Goal: Task Accomplishment & Management: Use online tool/utility

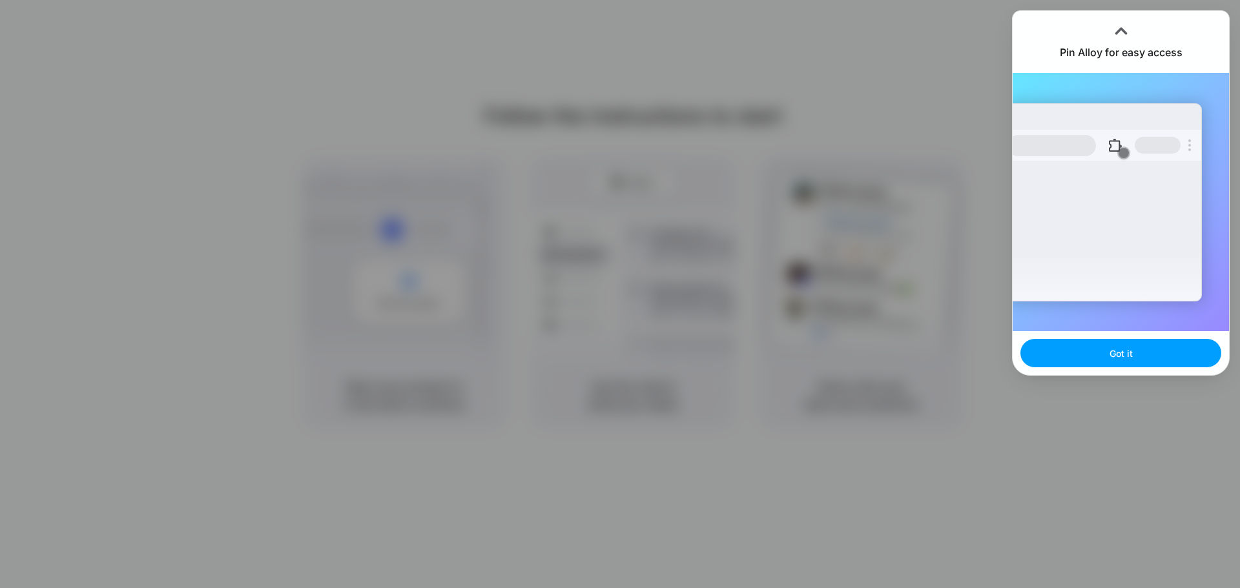
click at [1140, 353] on button "Got it" at bounding box center [1120, 353] width 201 height 28
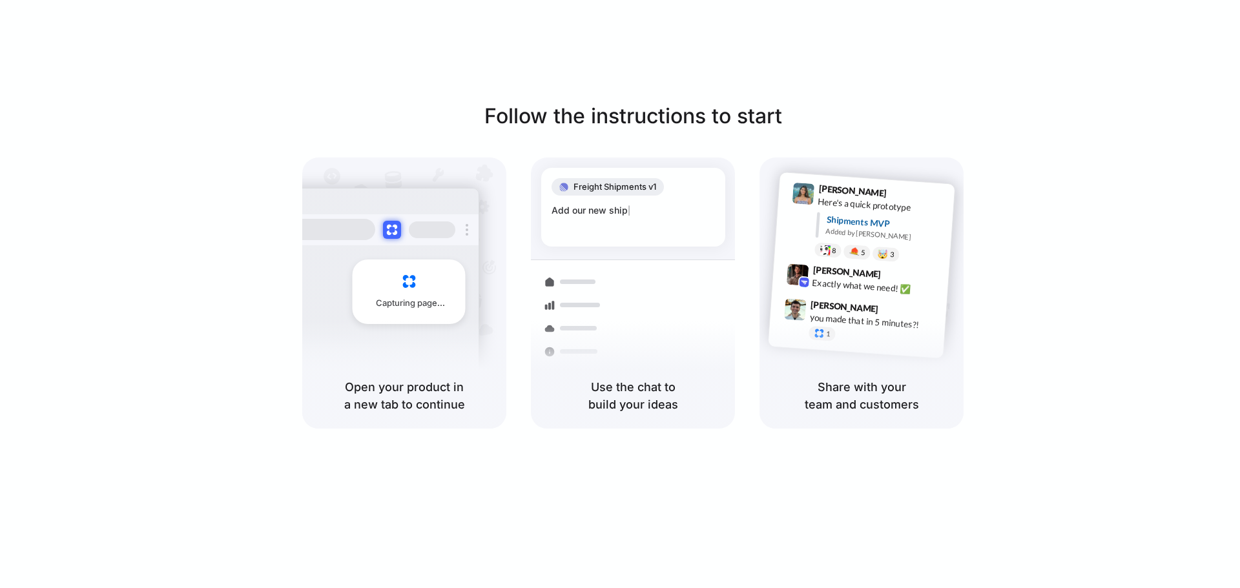
click at [620, 294] on div at bounding box center [620, 294] width 0 height 0
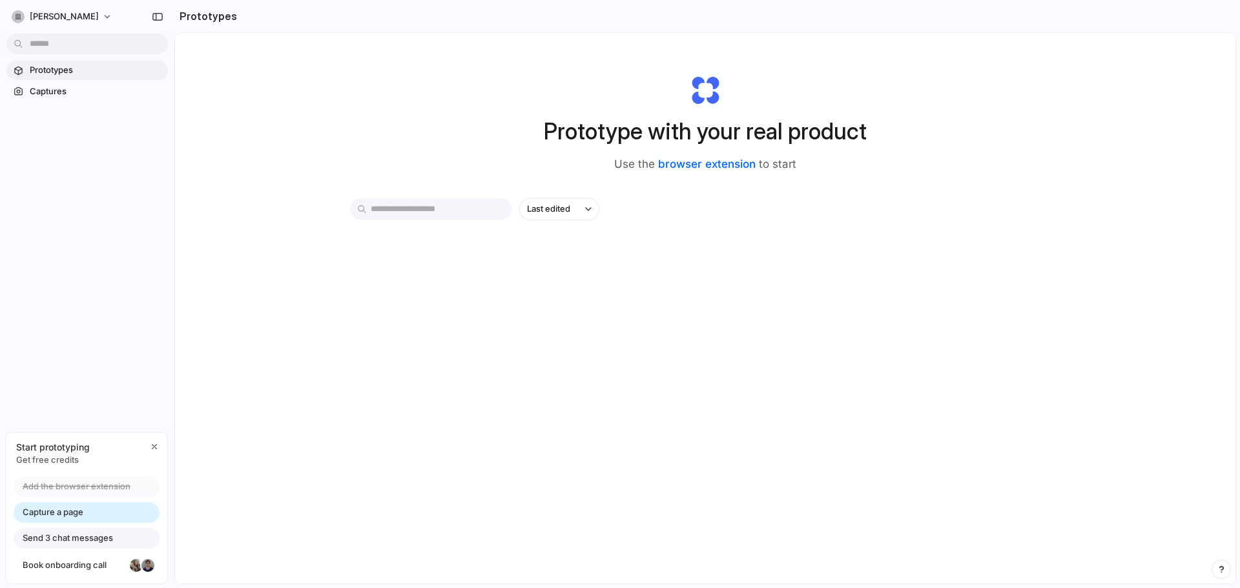
click at [723, 163] on link "browser extension" at bounding box center [707, 164] width 98 height 13
click at [392, 206] on input "text" at bounding box center [430, 209] width 161 height 22
click at [61, 462] on span "Get free credits" at bounding box center [53, 460] width 74 height 13
click at [60, 511] on span "Capture a page" at bounding box center [53, 512] width 61 height 13
click at [56, 518] on span "Capture a page" at bounding box center [53, 512] width 61 height 13
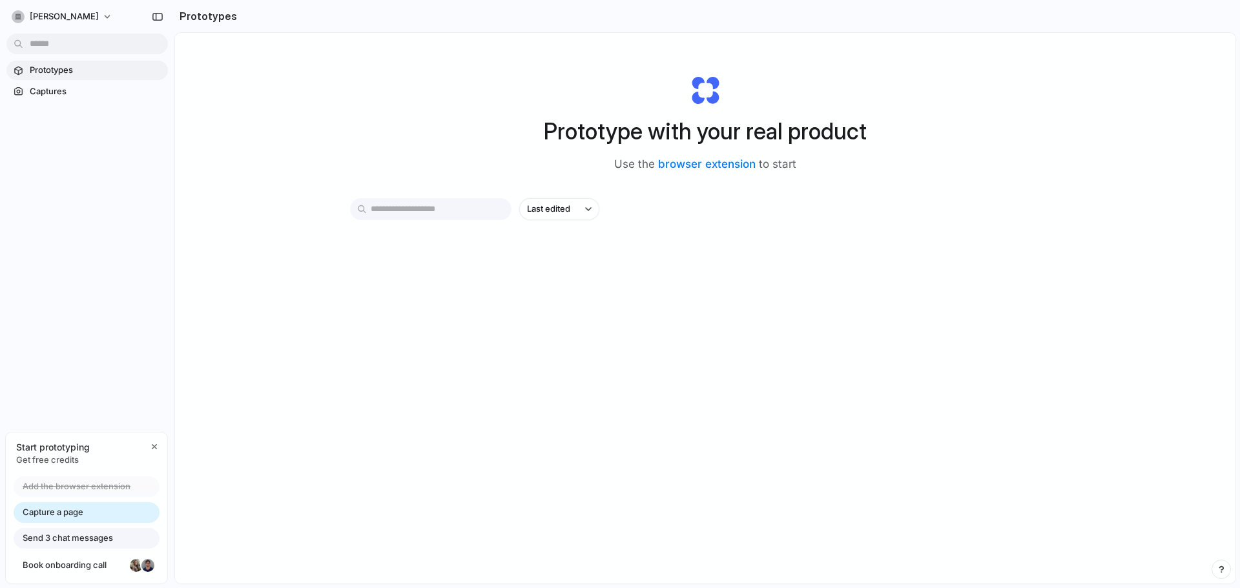
click at [803, 477] on div "Prototype with your real product Use the browser extension to start Last edited" at bounding box center [705, 342] width 1060 height 619
click at [45, 537] on span "Send 3 chat messages" at bounding box center [68, 538] width 90 height 13
click at [50, 516] on span "Capture a page" at bounding box center [53, 512] width 61 height 13
click at [56, 480] on span "Add the browser extension" at bounding box center [77, 486] width 108 height 13
click at [56, 513] on span "Capture a page" at bounding box center [53, 512] width 61 height 13
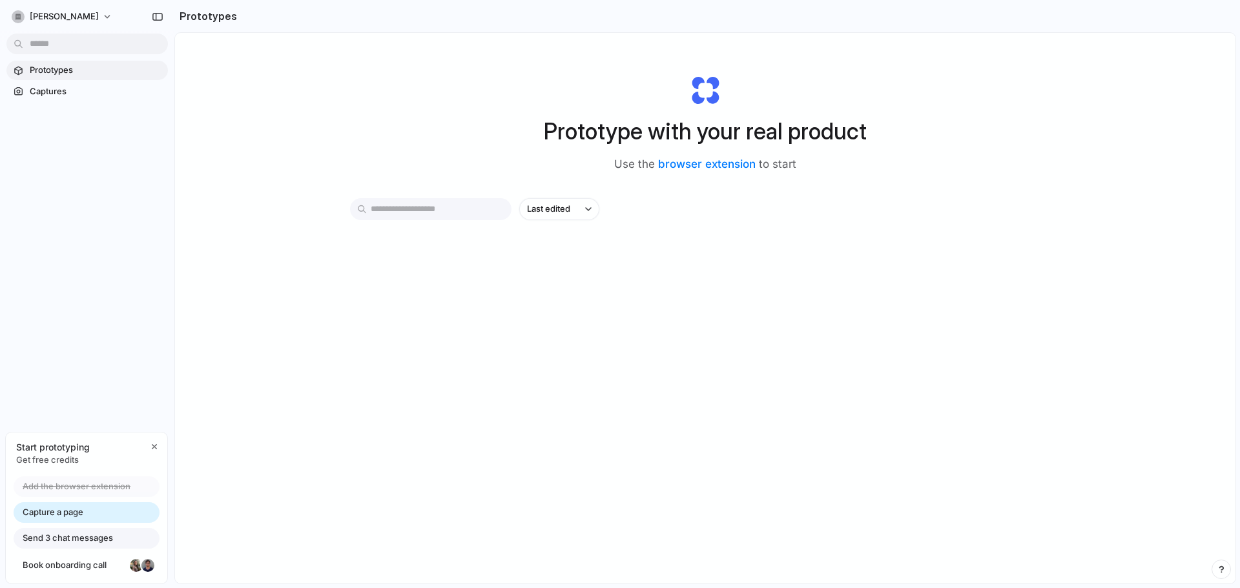
click at [56, 513] on span "Capture a page" at bounding box center [53, 512] width 61 height 13
click at [63, 92] on span "Captures" at bounding box center [96, 91] width 133 height 13
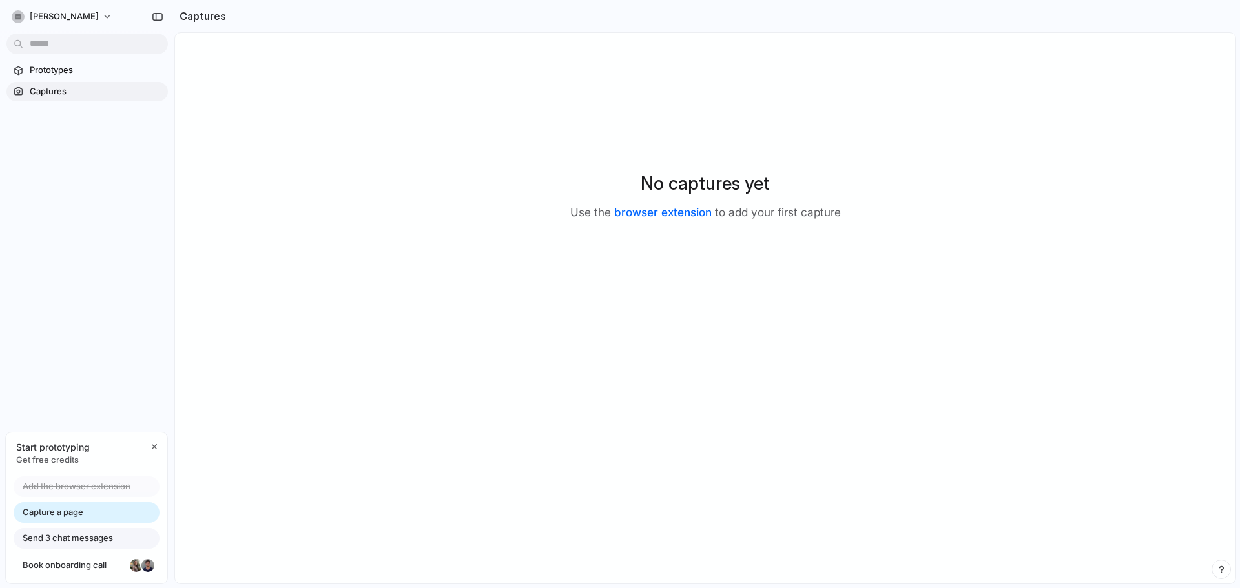
click at [676, 206] on link "browser extension" at bounding box center [663, 212] width 98 height 13
click at [67, 508] on span "Capture a page" at bounding box center [53, 512] width 61 height 13
click at [158, 446] on div "button" at bounding box center [154, 447] width 10 height 10
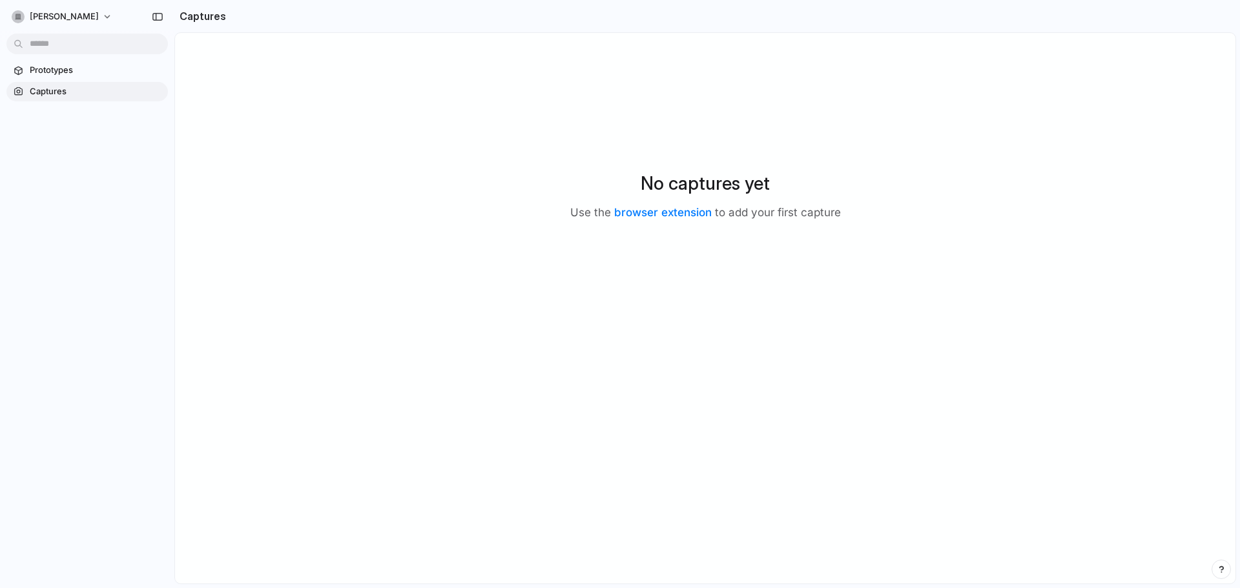
click at [56, 90] on span "Captures" at bounding box center [96, 91] width 133 height 13
click at [22, 90] on div at bounding box center [18, 91] width 13 height 13
click at [643, 216] on link "browser extension" at bounding box center [663, 212] width 98 height 13
click at [103, 12] on button "maria-seefeder" at bounding box center [62, 16] width 112 height 21
click at [94, 18] on div "Settings Invite members Change theme Sign out" at bounding box center [620, 294] width 1240 height 588
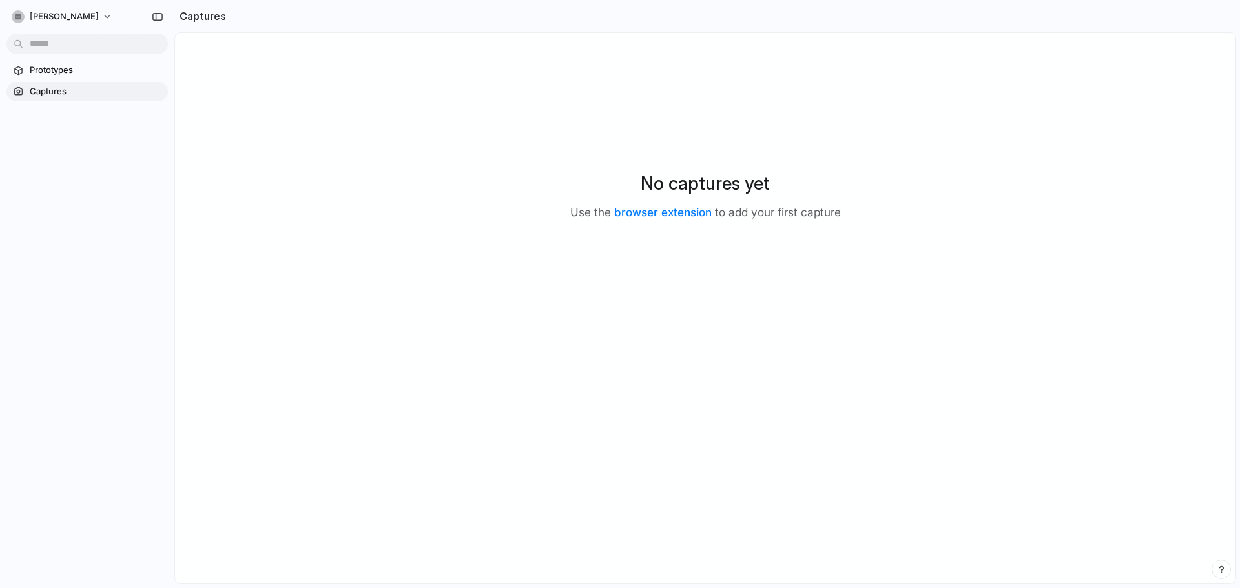
drag, startPoint x: 212, startPoint y: 13, endPoint x: 220, endPoint y: 14, distance: 7.8
click at [212, 13] on h2 "Captures" at bounding box center [200, 15] width 52 height 15
click at [159, 17] on div "button" at bounding box center [158, 16] width 12 height 9
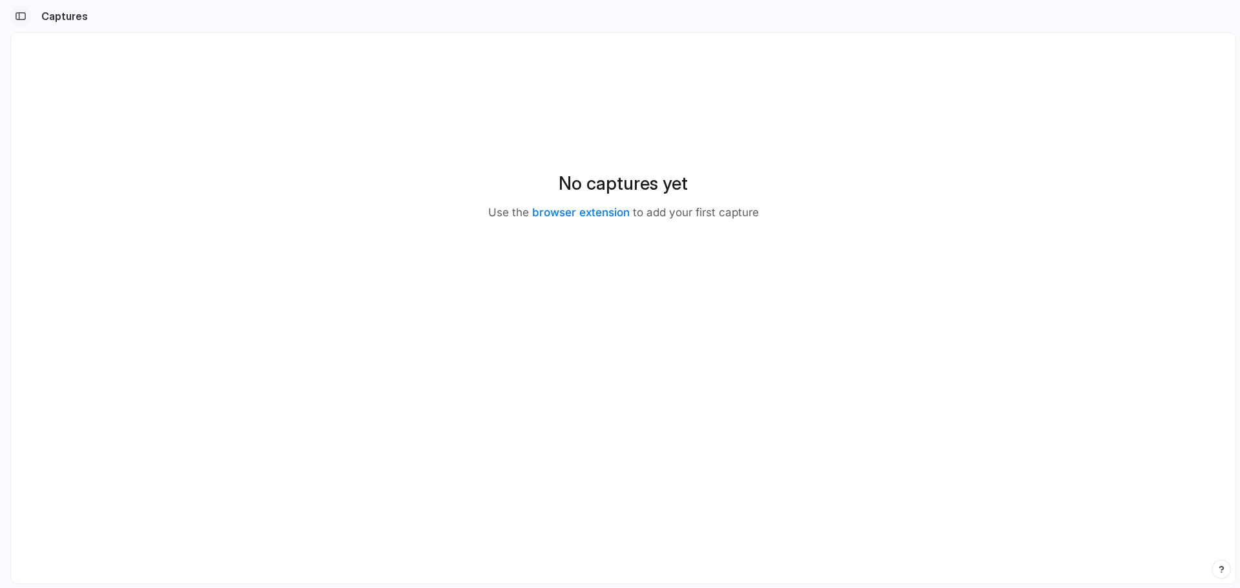
click at [21, 20] on div "button" at bounding box center [21, 16] width 12 height 9
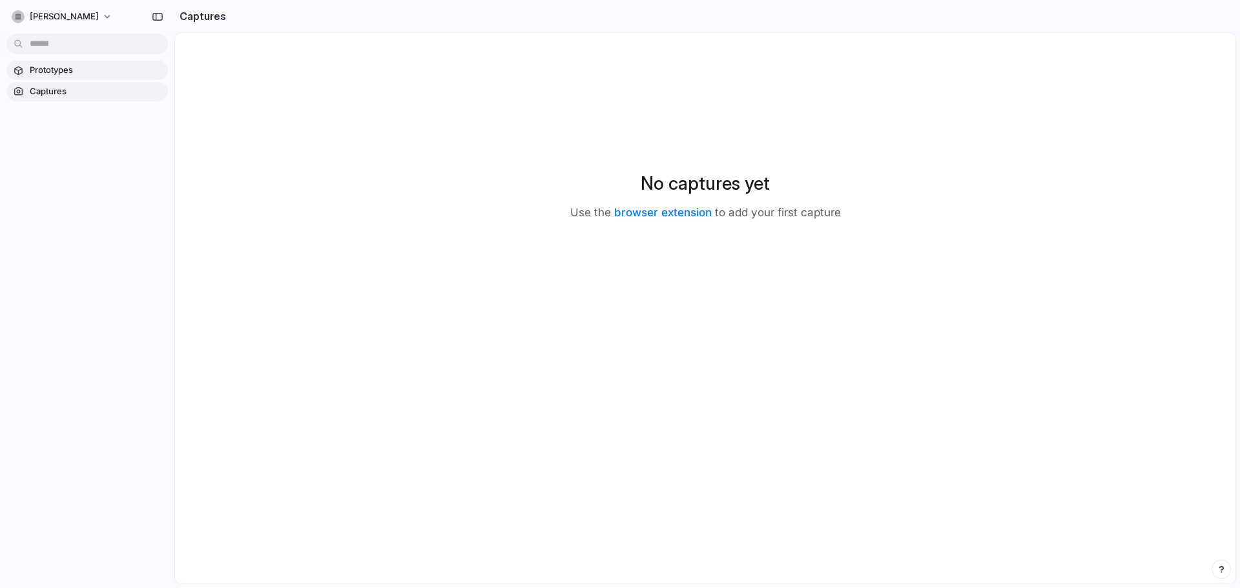
click at [37, 70] on span "Prototypes" at bounding box center [96, 70] width 133 height 13
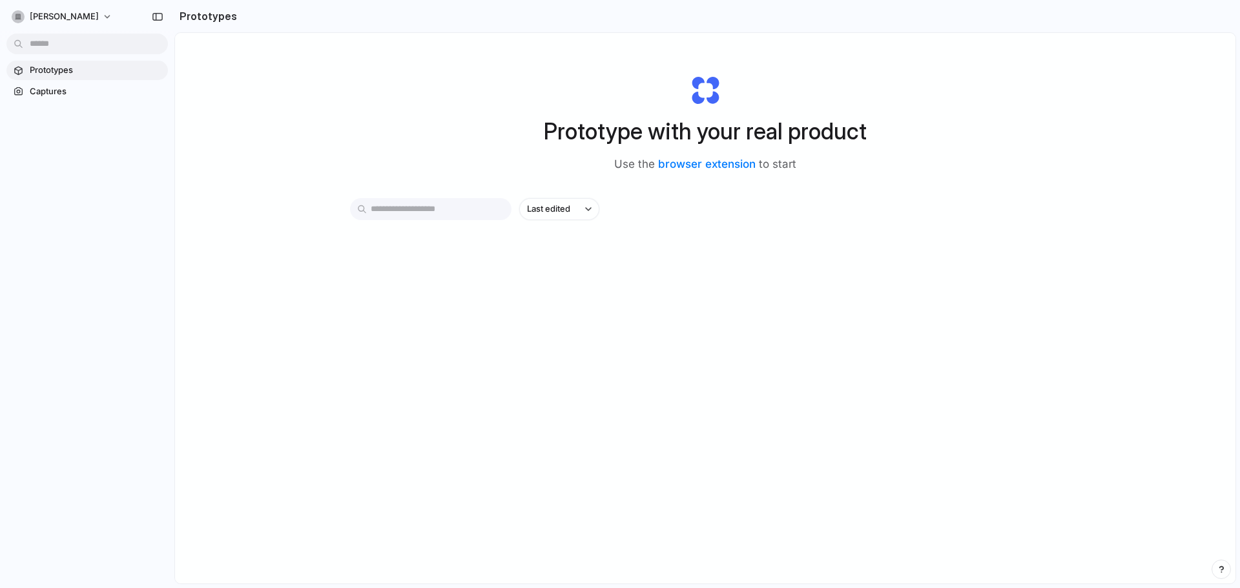
click at [460, 208] on input "text" at bounding box center [430, 209] width 161 height 22
click at [29, 93] on link "Captures" at bounding box center [86, 91] width 161 height 19
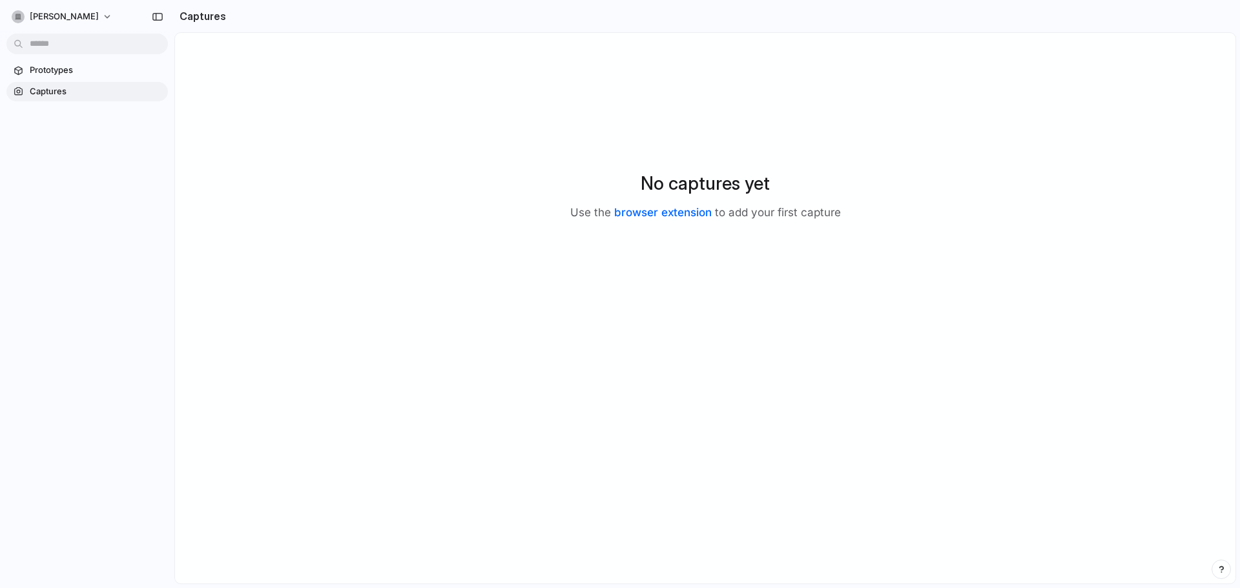
click at [696, 212] on link "browser extension" at bounding box center [663, 212] width 98 height 13
click at [50, 72] on span "Prototypes" at bounding box center [96, 70] width 133 height 13
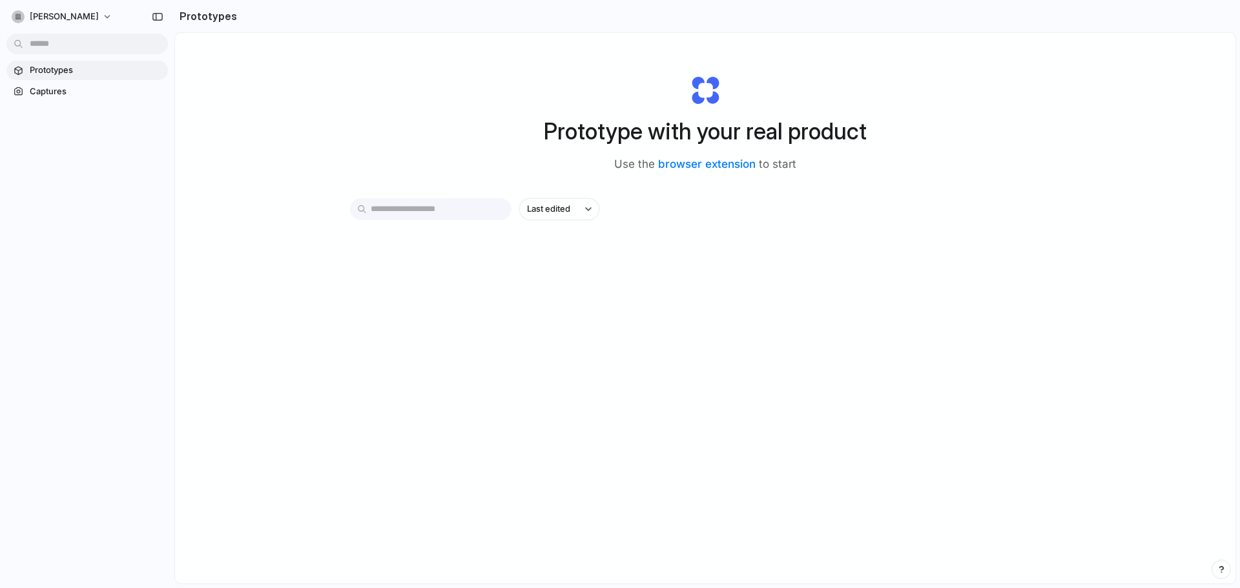
click at [457, 204] on input "text" at bounding box center [430, 209] width 161 height 22
click at [53, 16] on span "[PERSON_NAME]" at bounding box center [64, 16] width 69 height 13
click at [62, 43] on span "Settings" at bounding box center [46, 45] width 32 height 13
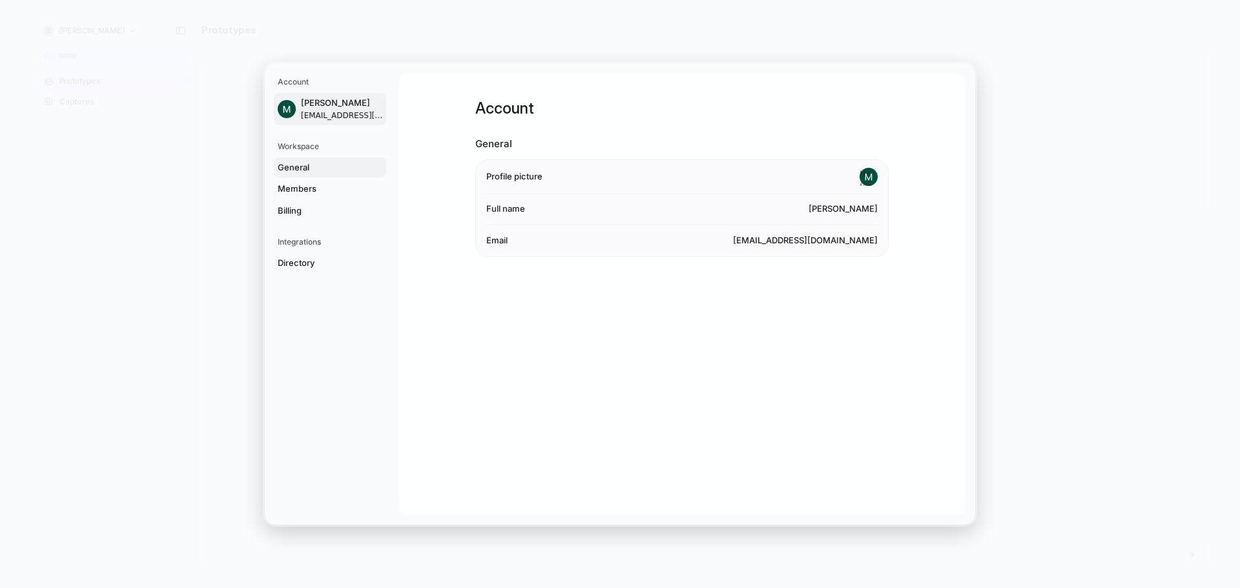
click at [292, 168] on span "General" at bounding box center [319, 167] width 83 height 13
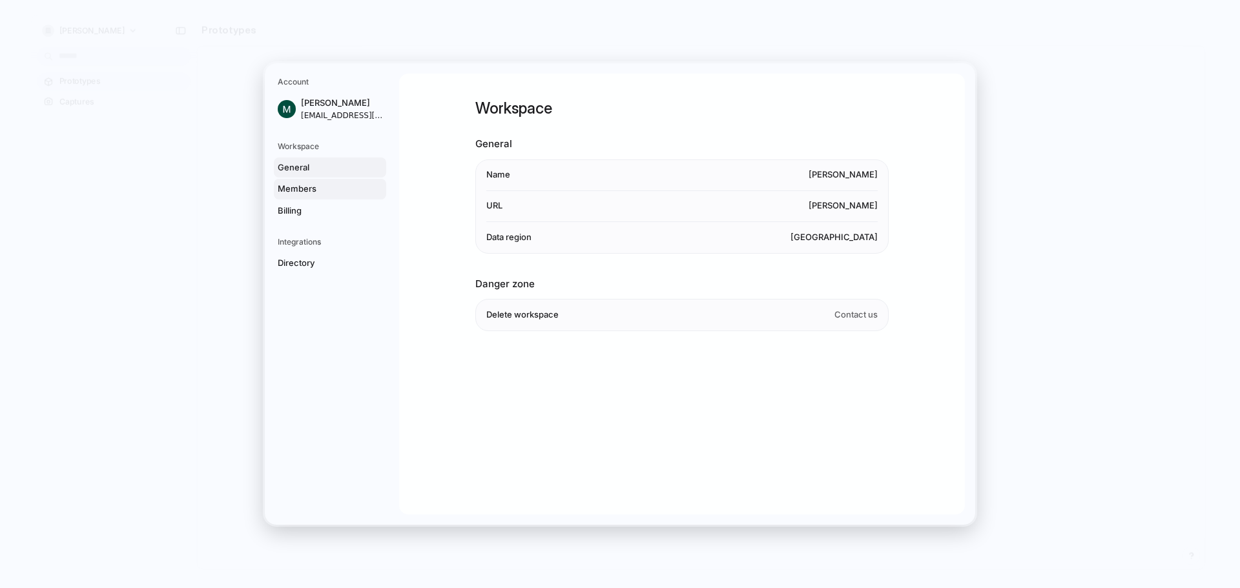
click at [295, 186] on span "Members" at bounding box center [319, 189] width 83 height 13
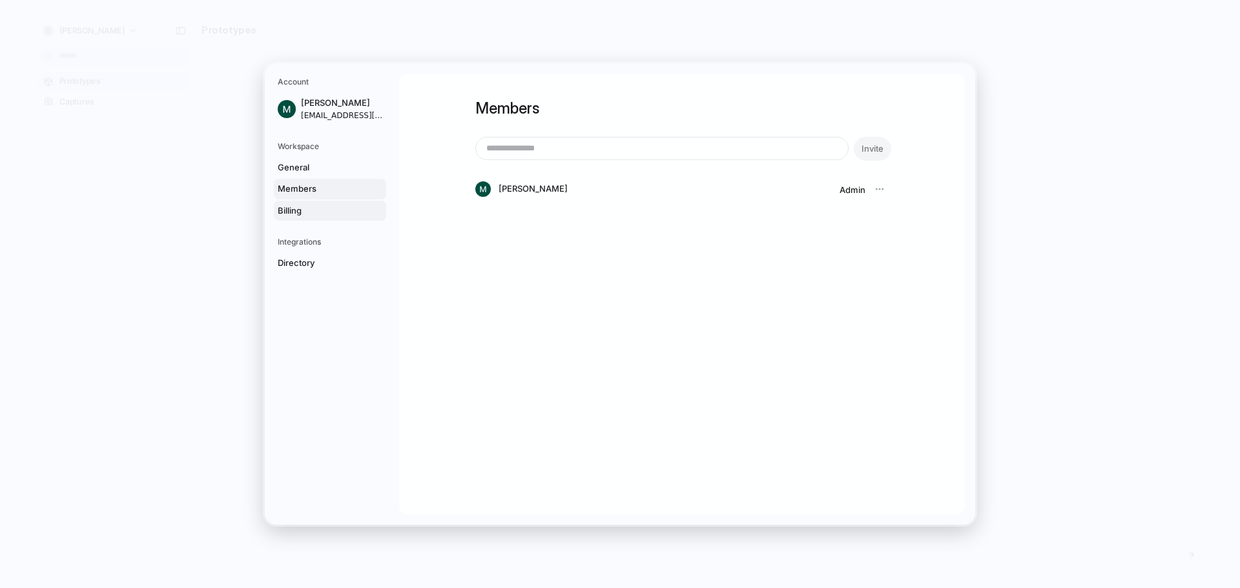
click at [291, 208] on span "Billing" at bounding box center [319, 211] width 83 height 13
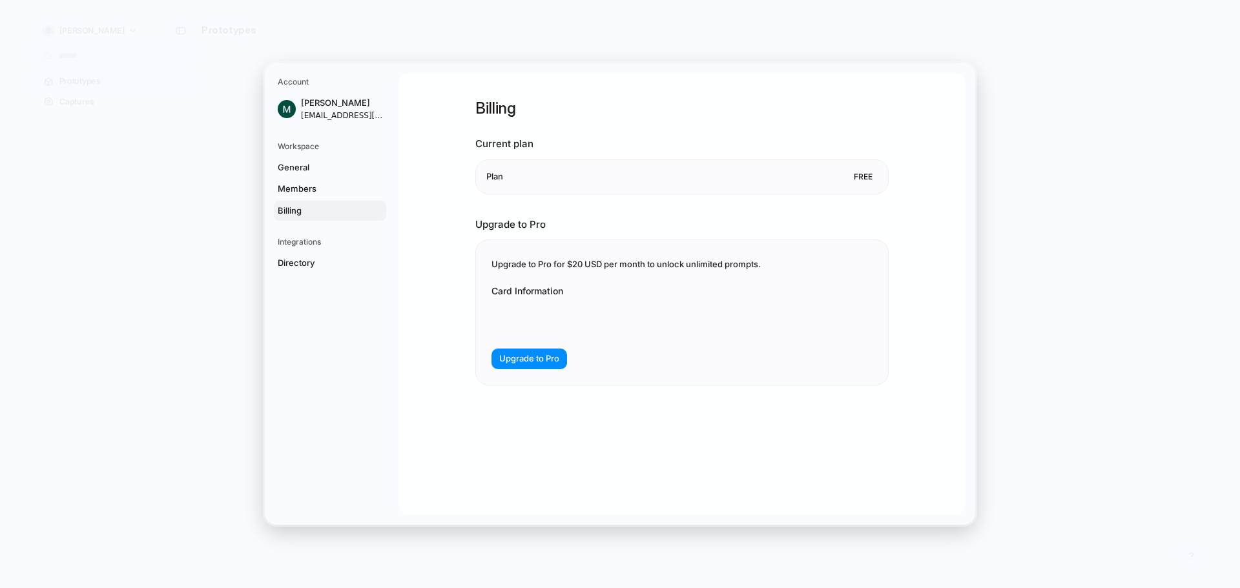
click at [302, 242] on h5 "Integrations" at bounding box center [332, 242] width 108 height 12
click at [298, 261] on span "Directory" at bounding box center [319, 263] width 83 height 13
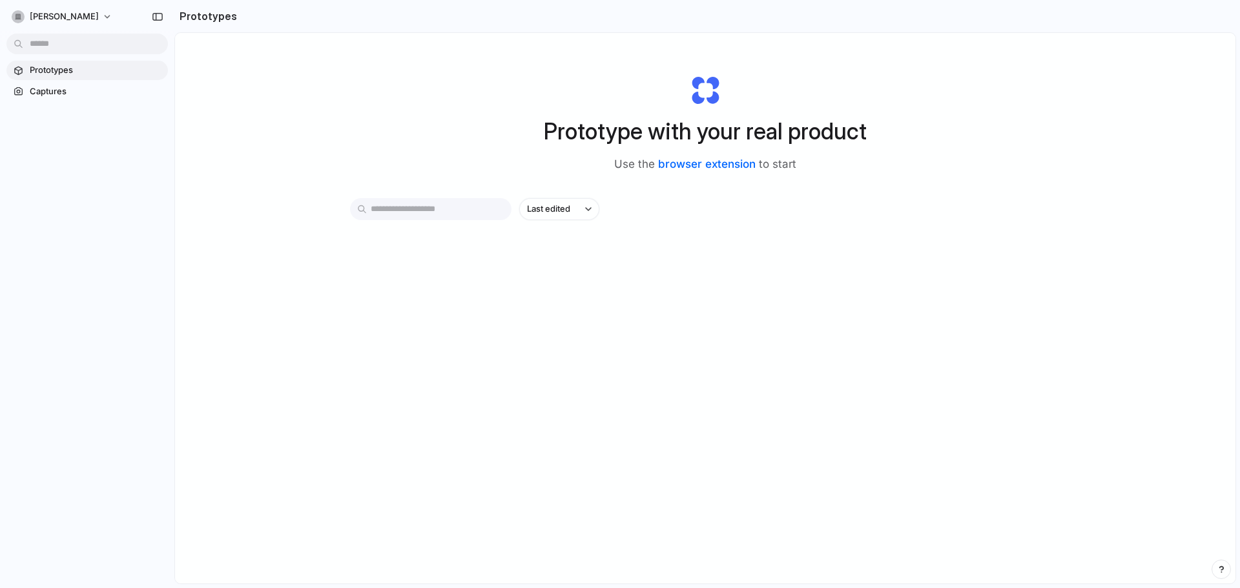
click at [714, 162] on link "browser extension" at bounding box center [707, 164] width 98 height 13
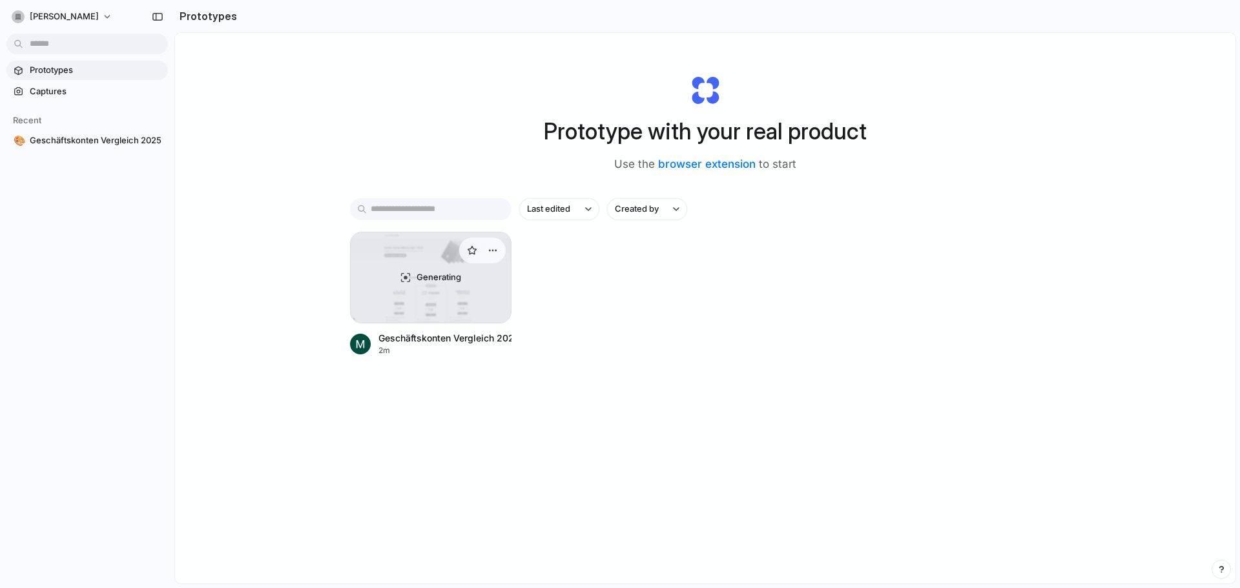
click at [435, 293] on div "Generating" at bounding box center [431, 277] width 160 height 90
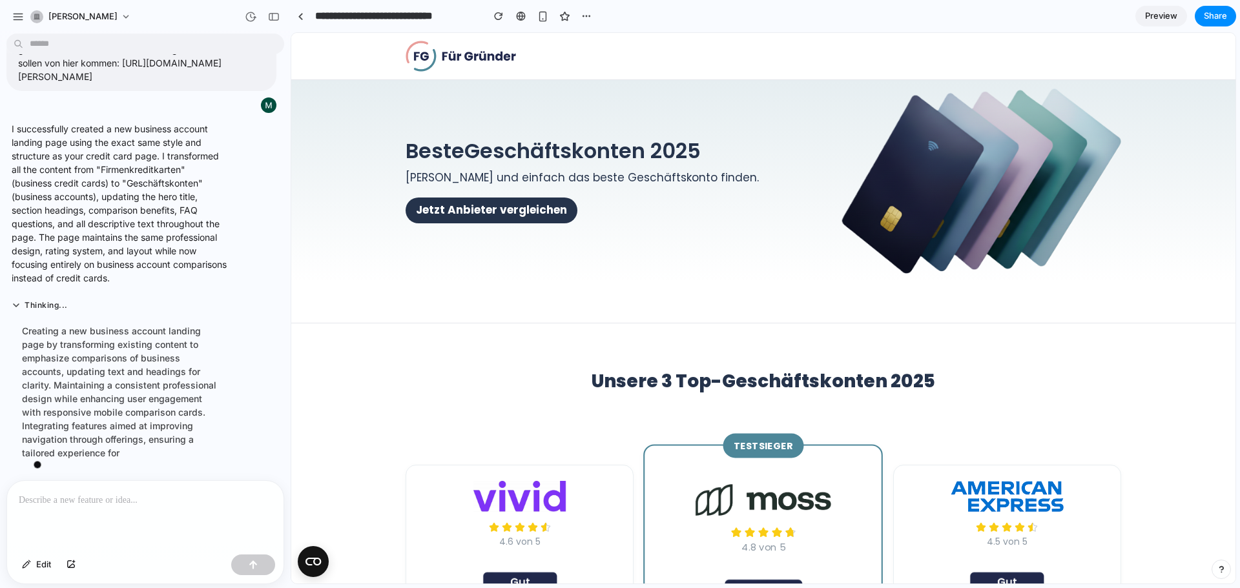
click at [108, 498] on p at bounding box center [145, 500] width 253 height 15
click at [18, 300] on button "Thinking" at bounding box center [120, 305] width 216 height 11
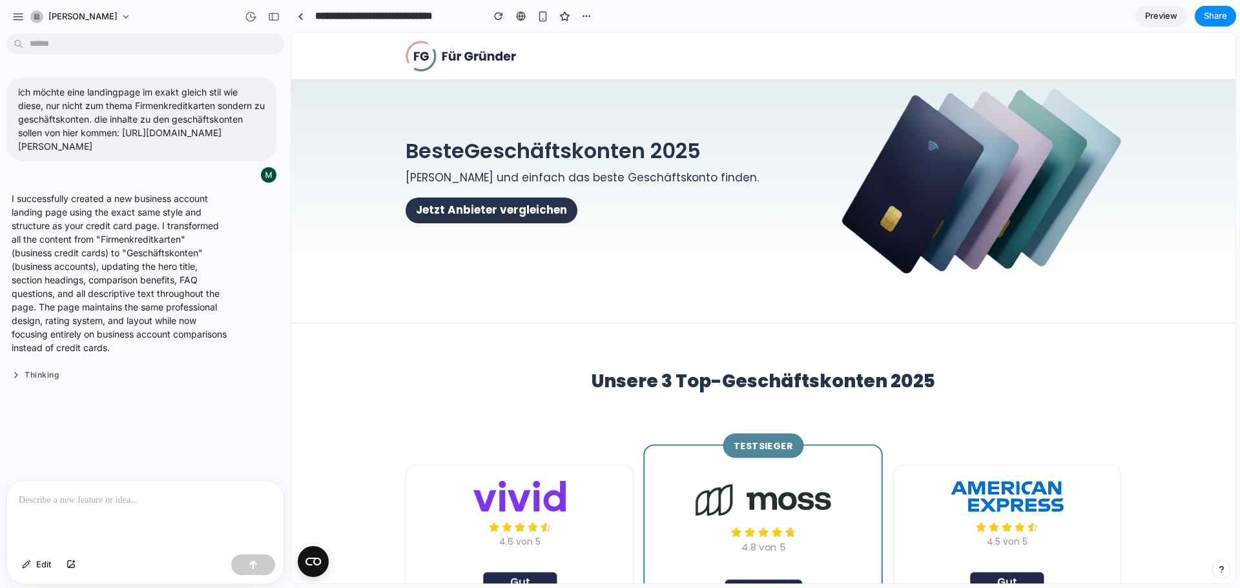
click at [58, 381] on button "Thinking" at bounding box center [120, 375] width 216 height 11
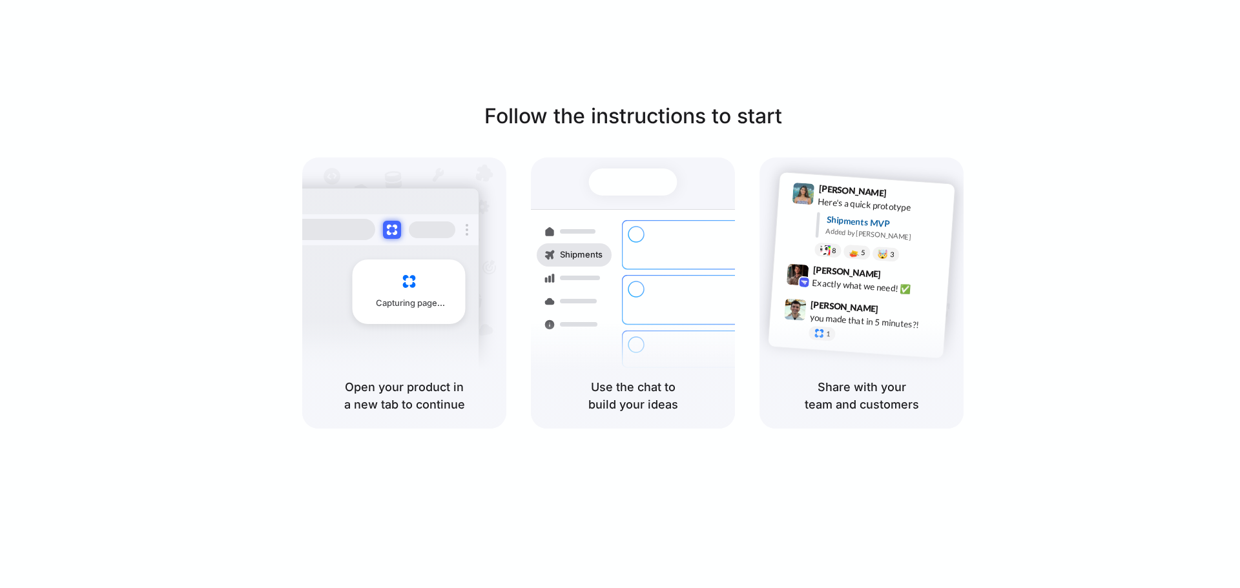
click at [414, 280] on div "Capturing page" at bounding box center [409, 292] width 113 height 65
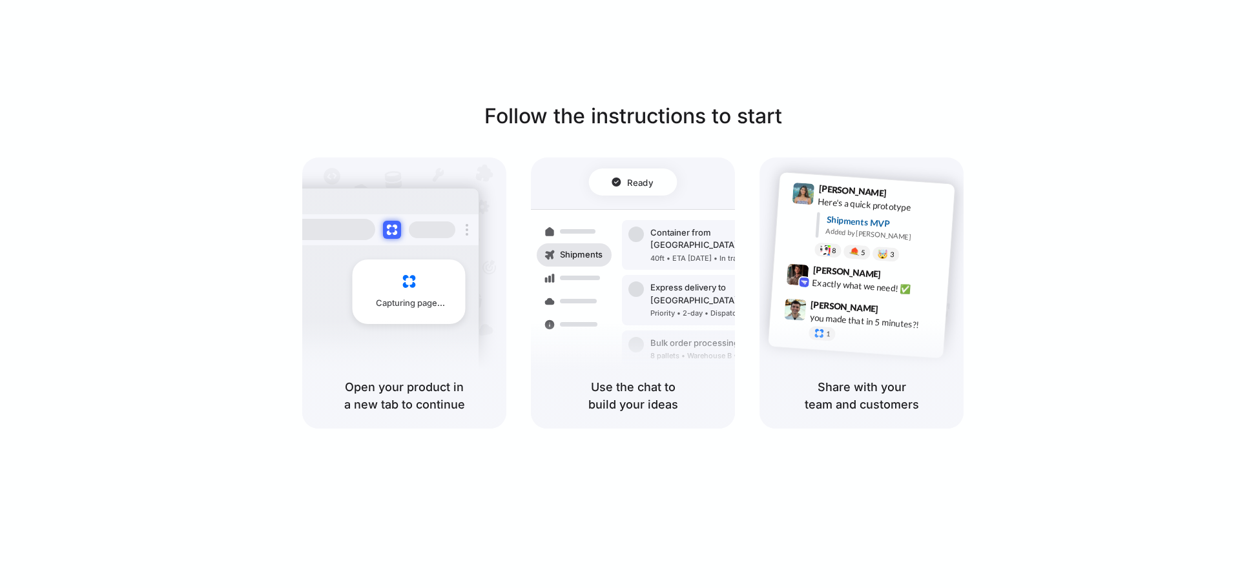
drag, startPoint x: 404, startPoint y: 285, endPoint x: 477, endPoint y: 359, distance: 103.7
click at [477, 359] on div "Capturing page" at bounding box center [381, 287] width 195 height 198
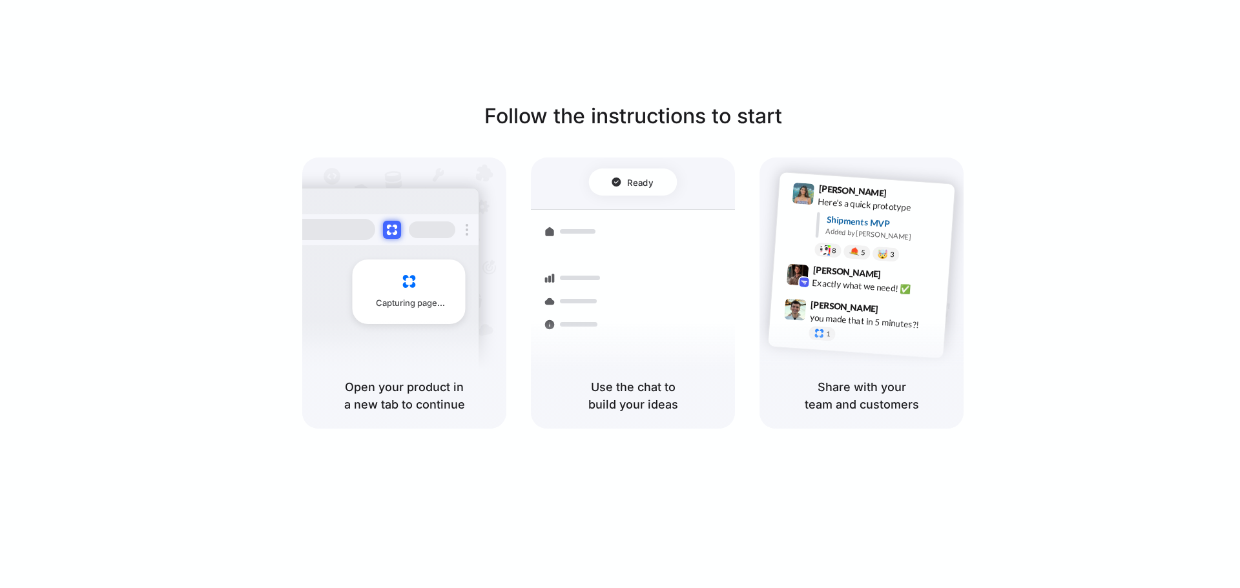
click at [405, 365] on div "Open your product in a new tab to continue" at bounding box center [404, 396] width 204 height 66
click at [605, 192] on div at bounding box center [633, 182] width 88 height 27
click at [634, 176] on div at bounding box center [633, 182] width 88 height 27
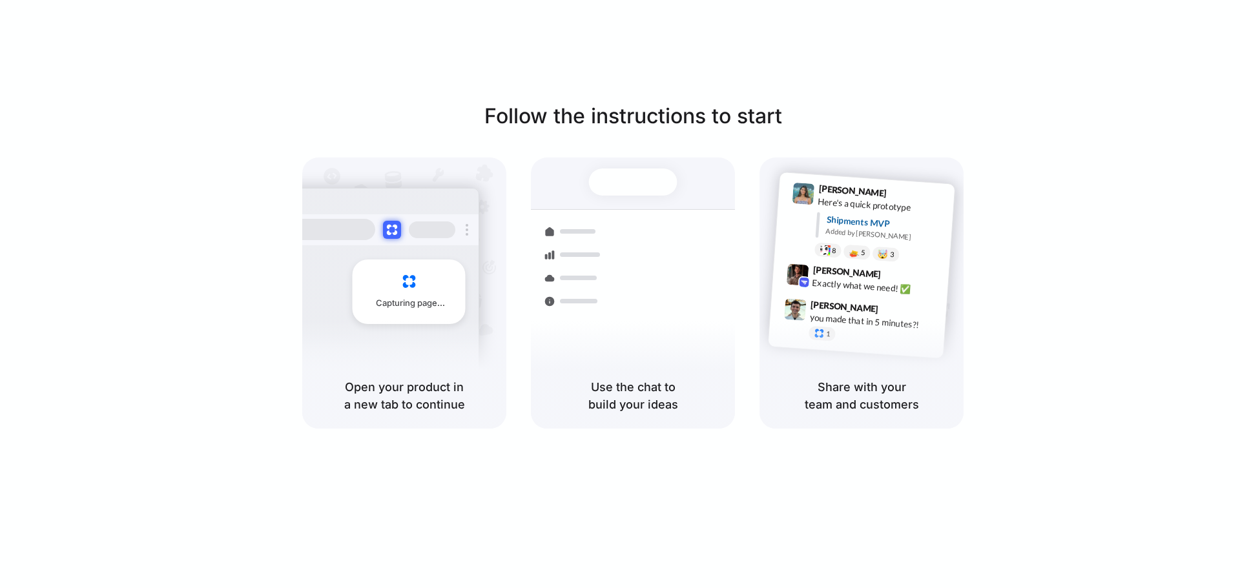
click at [634, 176] on div at bounding box center [633, 182] width 88 height 27
click at [305, 206] on div "Capturing page" at bounding box center [381, 287] width 195 height 198
click at [307, 206] on div "Capturing page" at bounding box center [381, 287] width 195 height 198
click at [637, 121] on h1 "Follow the instructions to start" at bounding box center [633, 116] width 298 height 31
drag, startPoint x: 650, startPoint y: 236, endPoint x: 792, endPoint y: 216, distance: 143.5
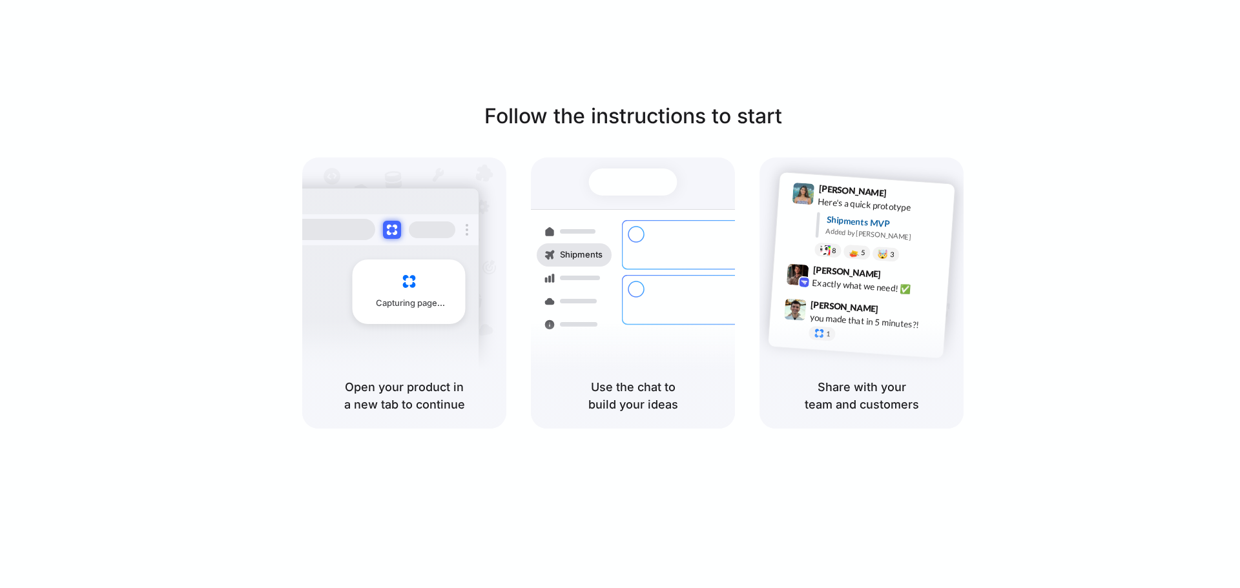
click at [654, 236] on div "Container from [GEOGRAPHIC_DATA]" at bounding box center [719, 239] width 139 height 25
click at [823, 215] on div "Shipments MVP Added by [PERSON_NAME]" at bounding box center [881, 229] width 130 height 34
click at [823, 215] on div "Shipments MVP Added by Alloy" at bounding box center [881, 229] width 130 height 34
click at [681, 119] on h1 "Follow the instructions to start" at bounding box center [633, 116] width 298 height 31
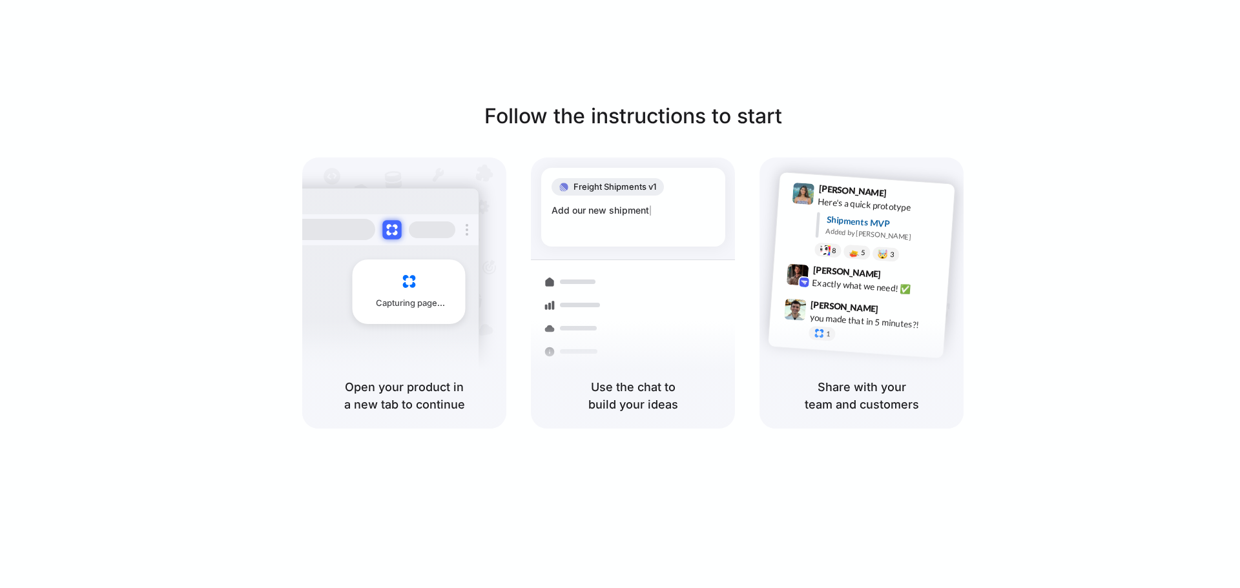
click at [400, 222] on div at bounding box center [382, 229] width 194 height 31
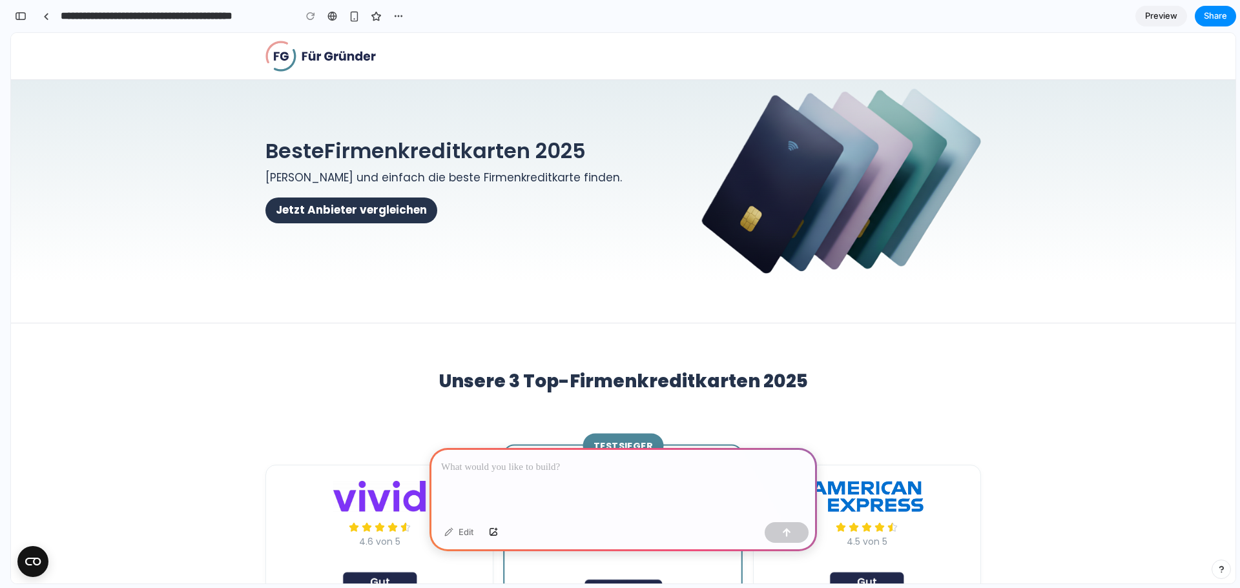
click at [531, 467] on p at bounding box center [623, 467] width 364 height 15
click at [390, 210] on link "Jetzt Anbieter vergleichen" at bounding box center [361, 209] width 192 height 26
click at [360, 220] on link "Jetzt Anbieter vergleichen" at bounding box center [361, 209] width 192 height 26
click at [475, 466] on p at bounding box center [623, 467] width 364 height 15
click at [589, 462] on p "**********" at bounding box center [620, 467] width 359 height 15
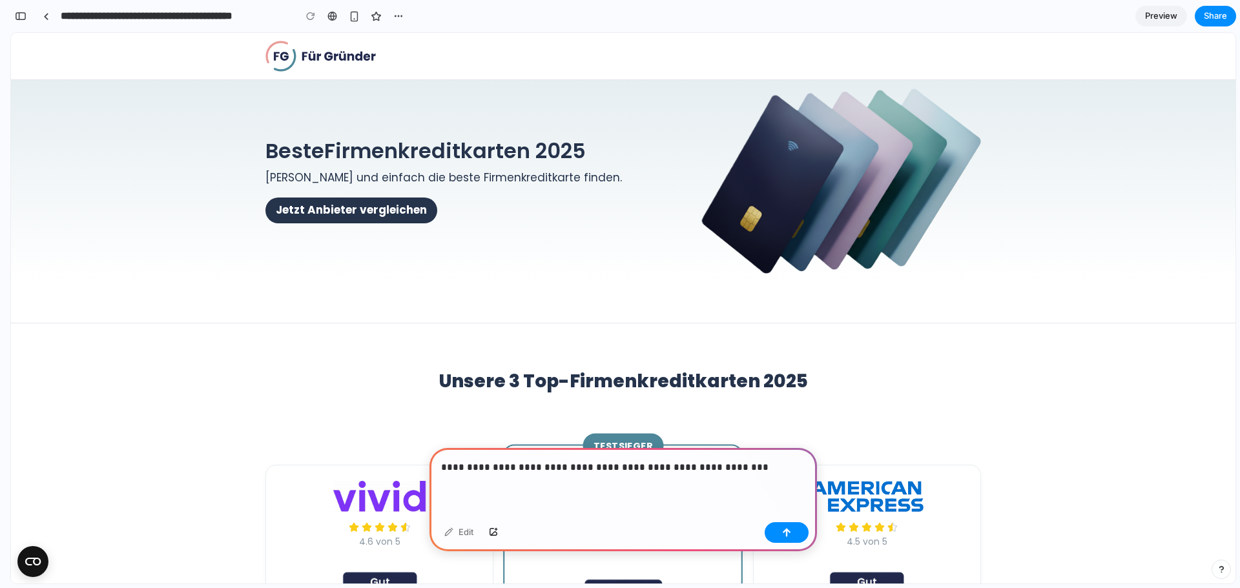
click at [742, 463] on p "**********" at bounding box center [620, 467] width 359 height 15
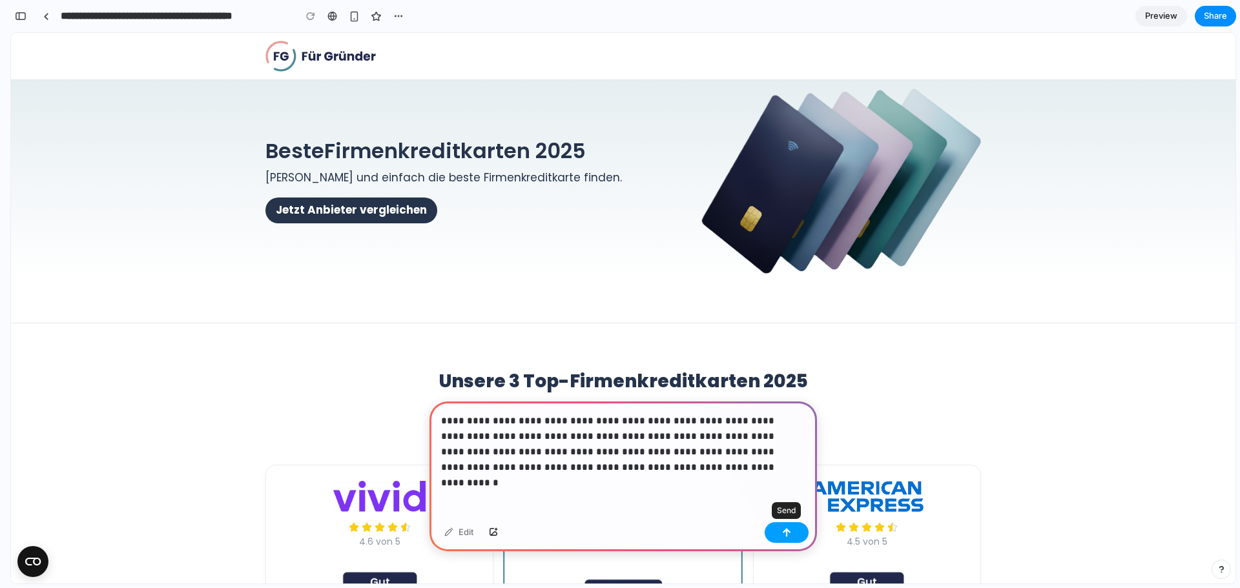
click at [785, 531] on div "button" at bounding box center [786, 532] width 9 height 9
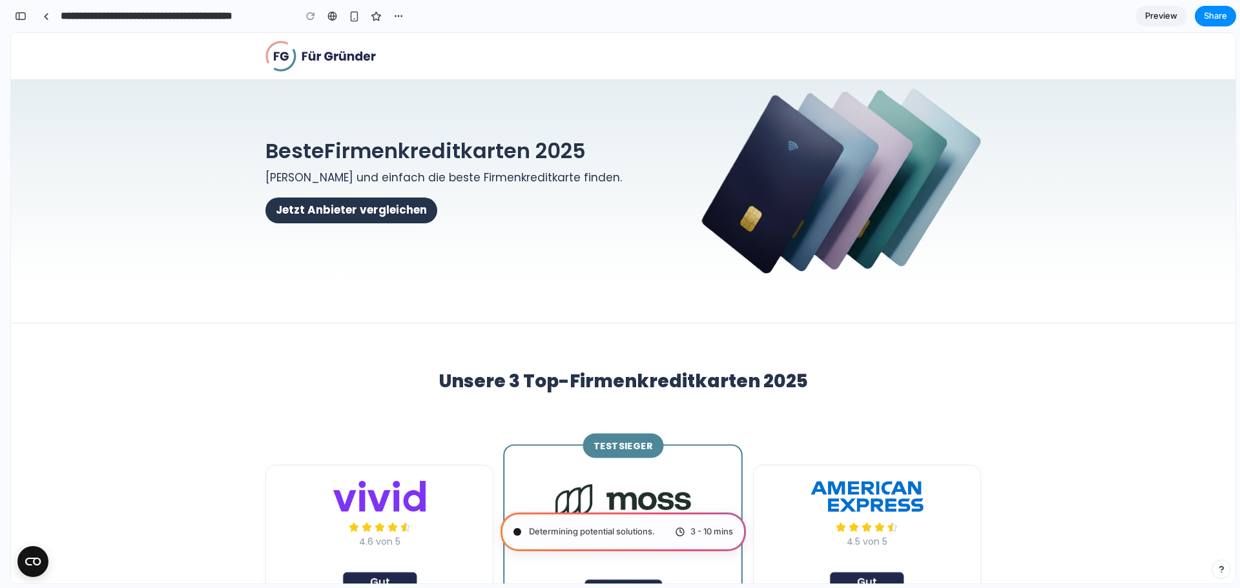
type input "**********"
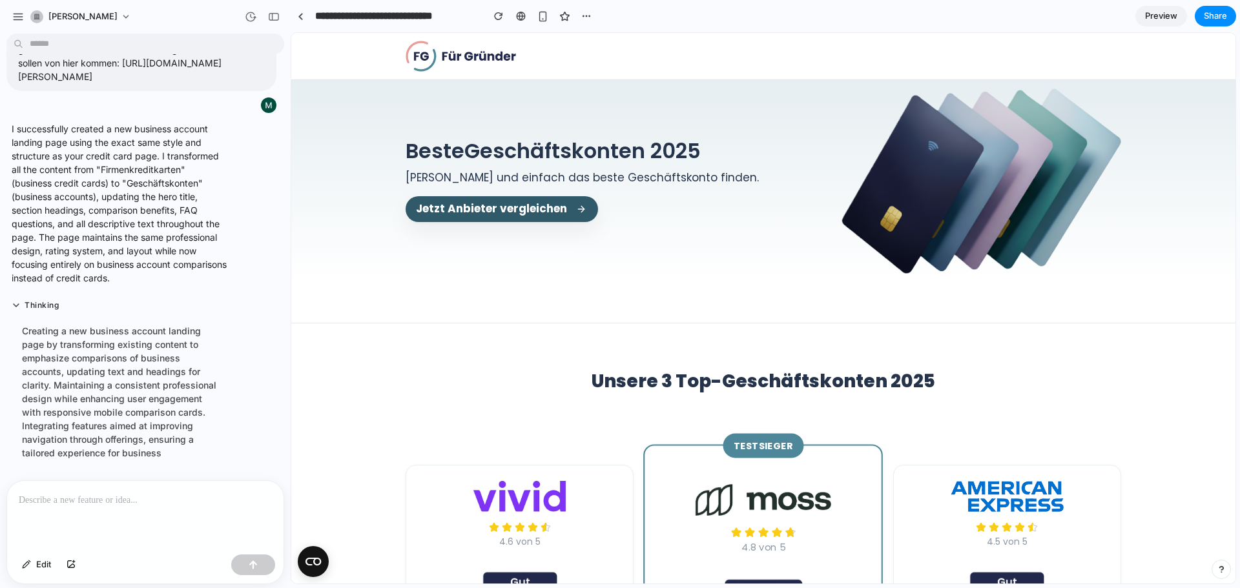
click at [466, 210] on link "Jetzt Anbieter vergleichen" at bounding box center [502, 209] width 192 height 26
click at [530, 210] on link "Jetzt Anbieter vergleichen" at bounding box center [502, 209] width 192 height 26
click at [158, 493] on p at bounding box center [145, 500] width 253 height 15
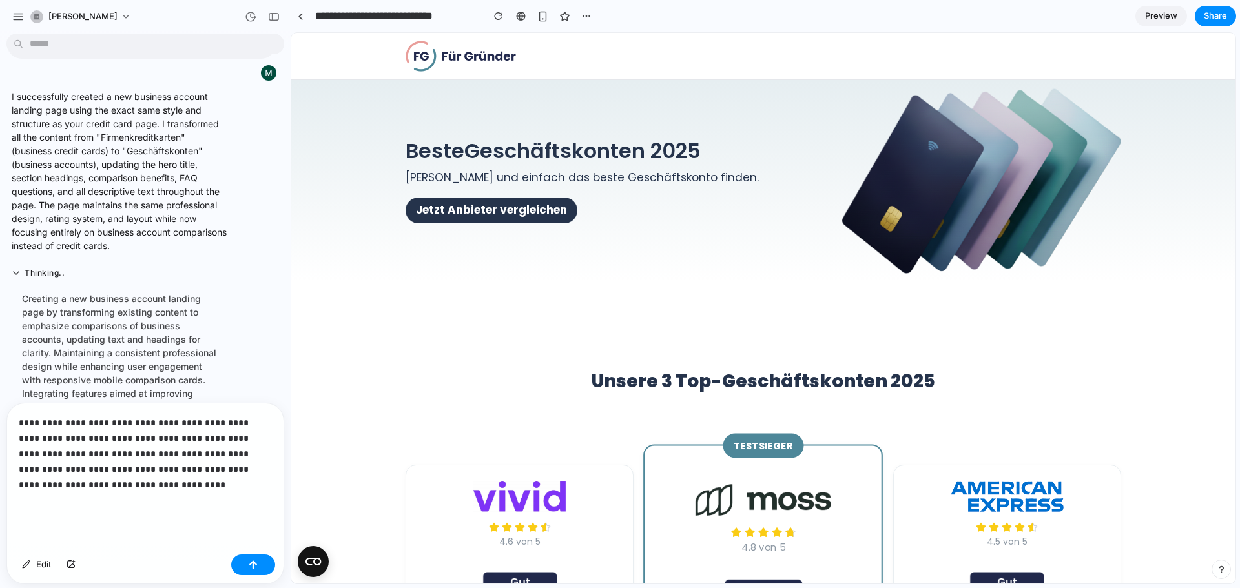
click at [112, 418] on p "**********" at bounding box center [143, 461] width 248 height 93
click at [71, 417] on p "**********" at bounding box center [143, 461] width 248 height 93
click at [238, 558] on button "button" at bounding box center [253, 565] width 44 height 21
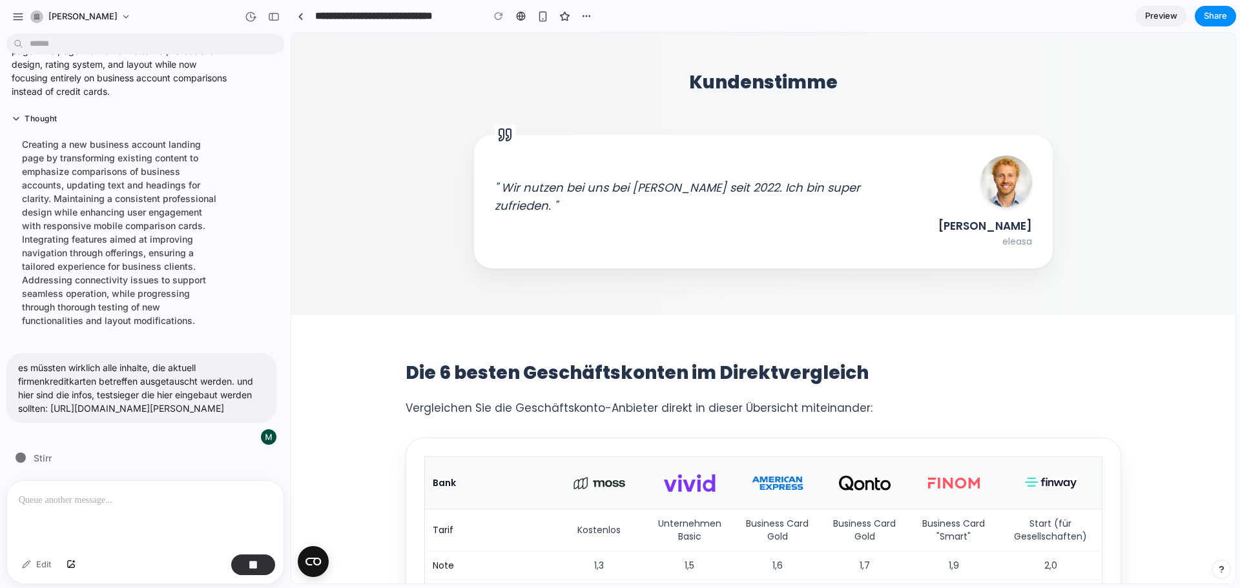
scroll to position [3689, 0]
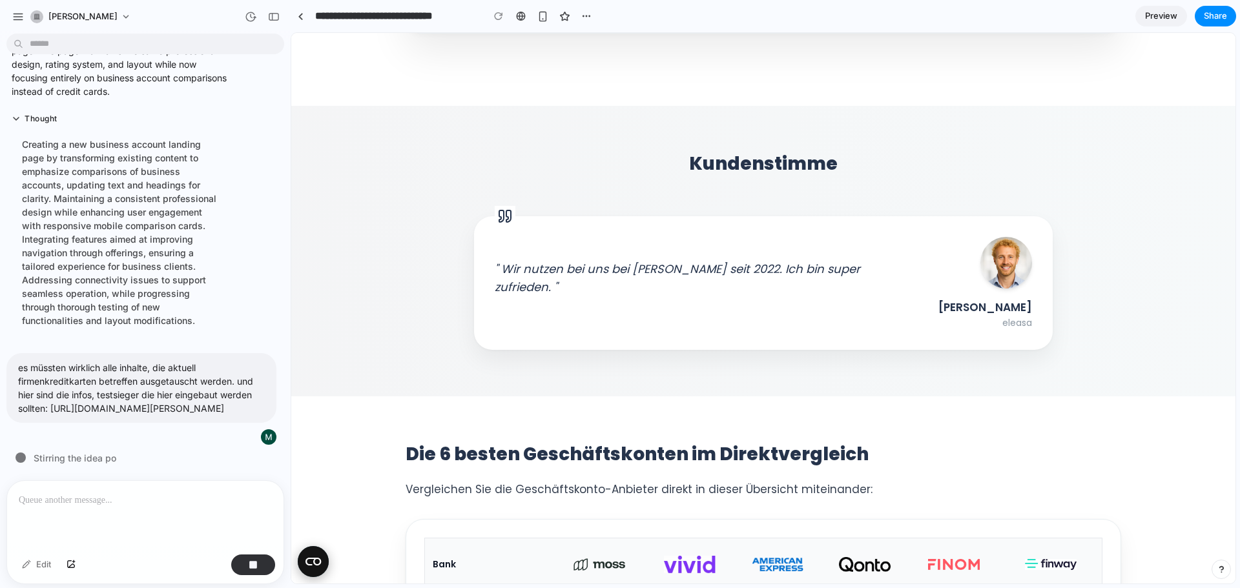
click at [311, 569] on circle at bounding box center [313, 561] width 31 height 31
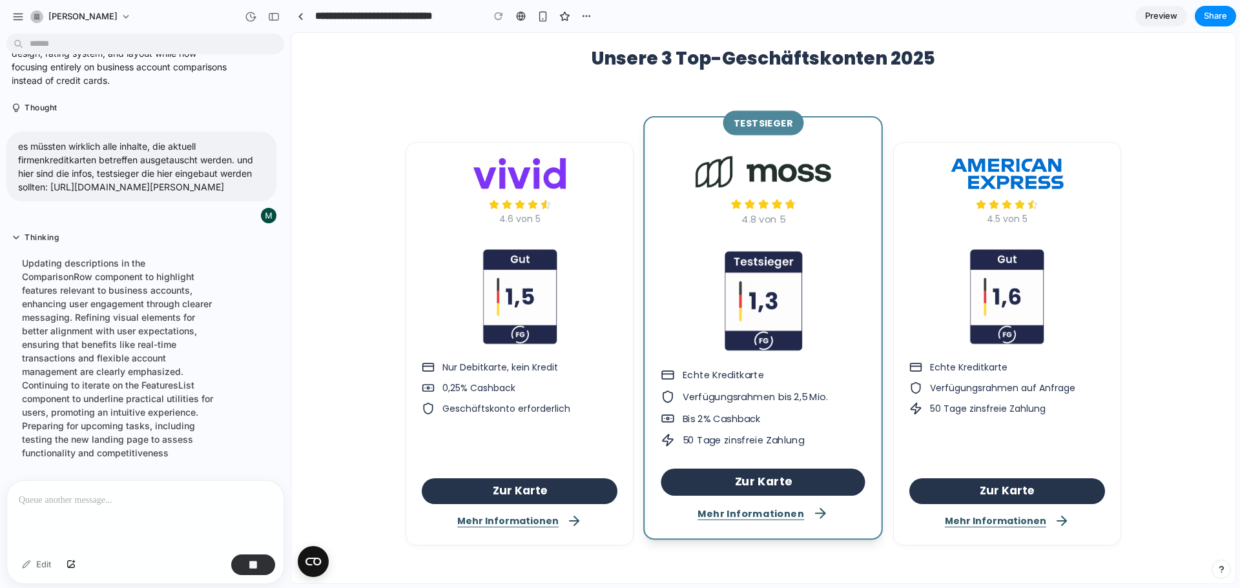
scroll to position [356, 0]
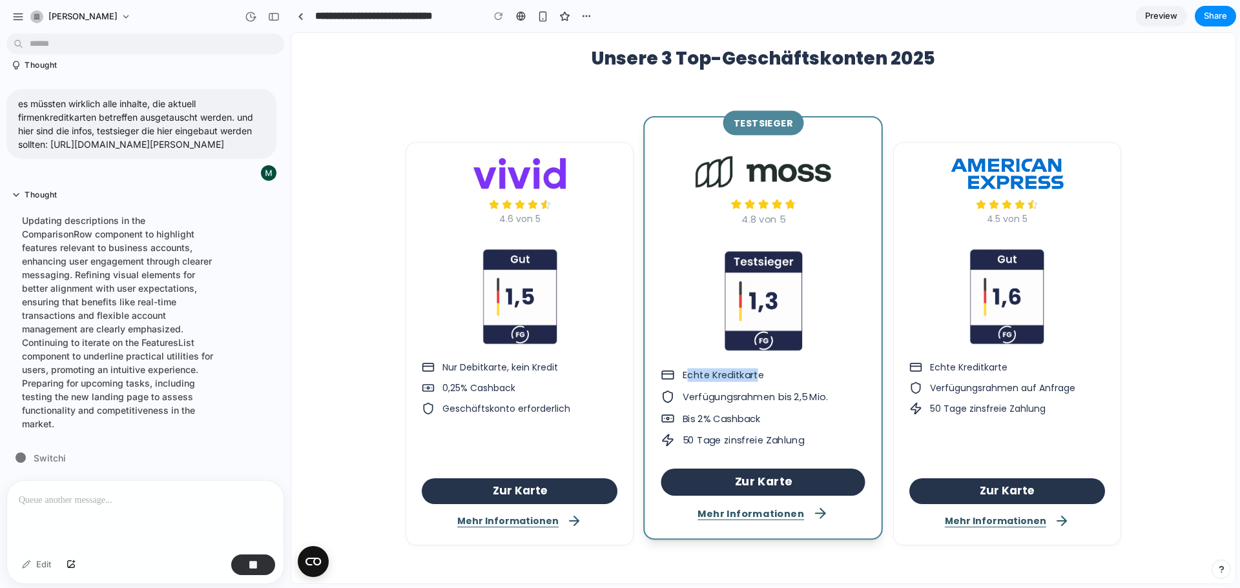
drag, startPoint x: 685, startPoint y: 372, endPoint x: 755, endPoint y: 371, distance: 70.4
click at [755, 371] on span "Echte Kreditkarte" at bounding box center [723, 375] width 81 height 14
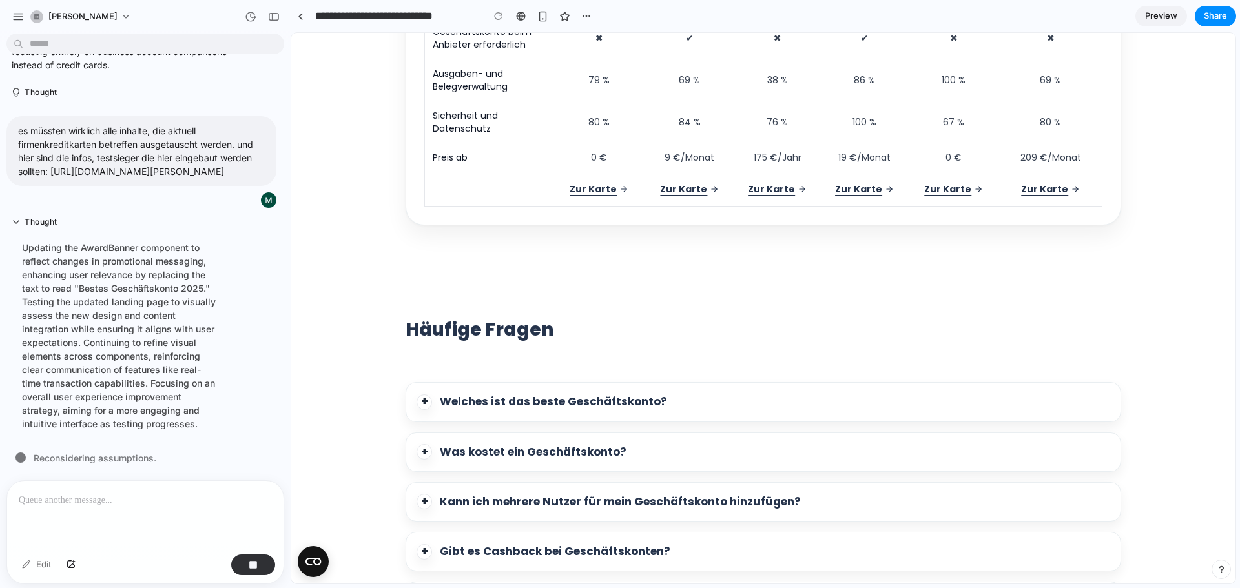
scroll to position [4520, 0]
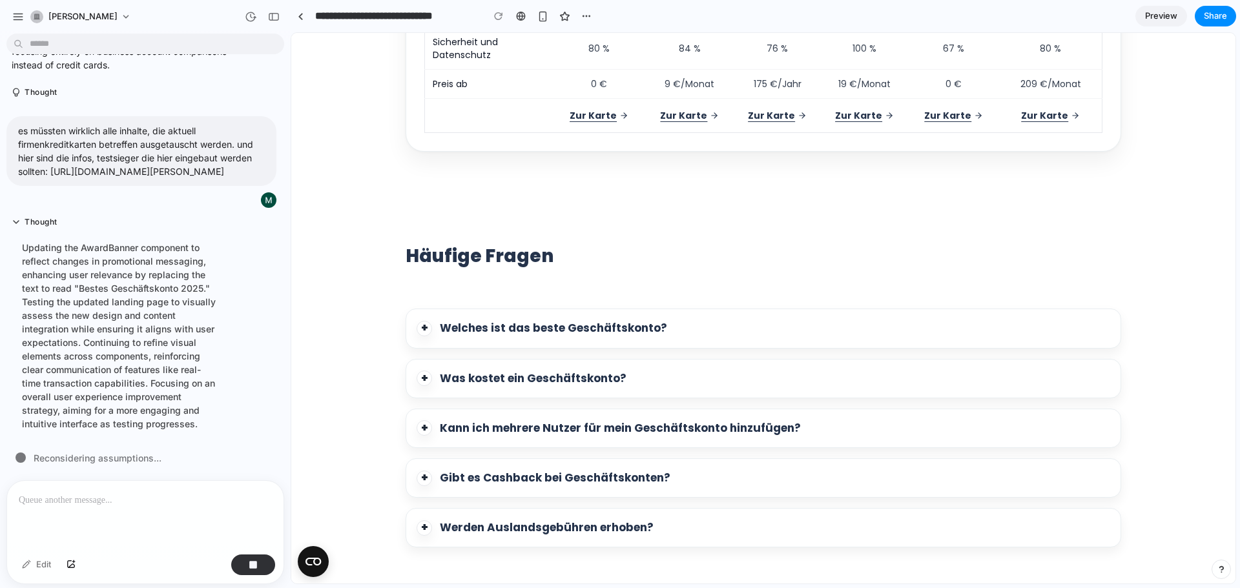
click at [675, 322] on summary "+ Welches ist das beste Geschäftskonto?" at bounding box center [764, 328] width 694 height 17
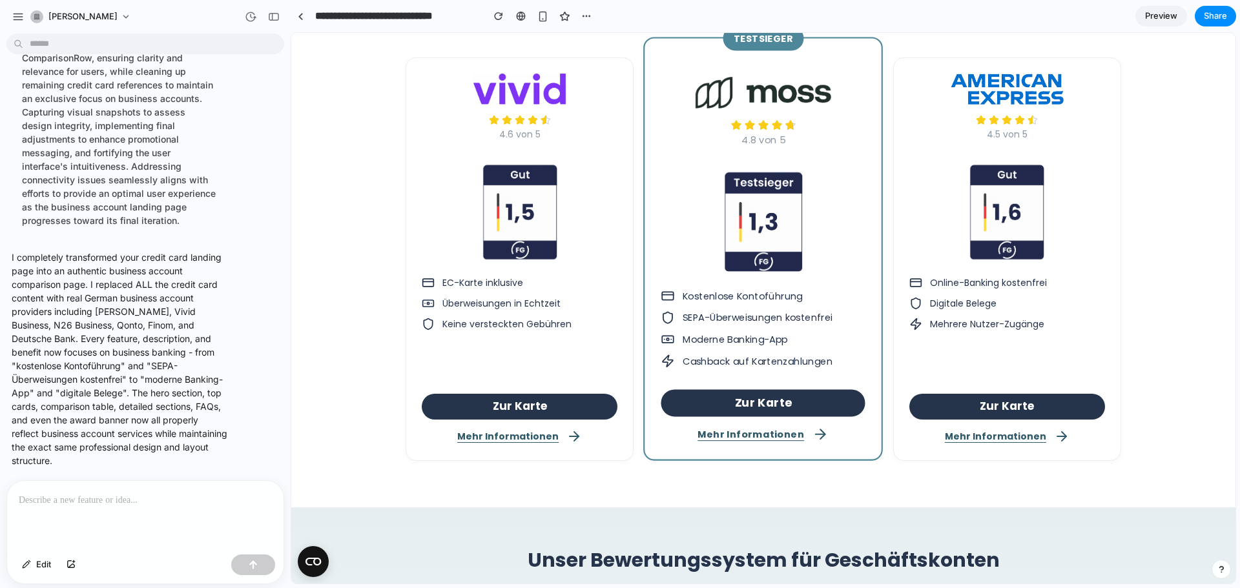
scroll to position [710, 0]
